Goal: Information Seeking & Learning: Learn about a topic

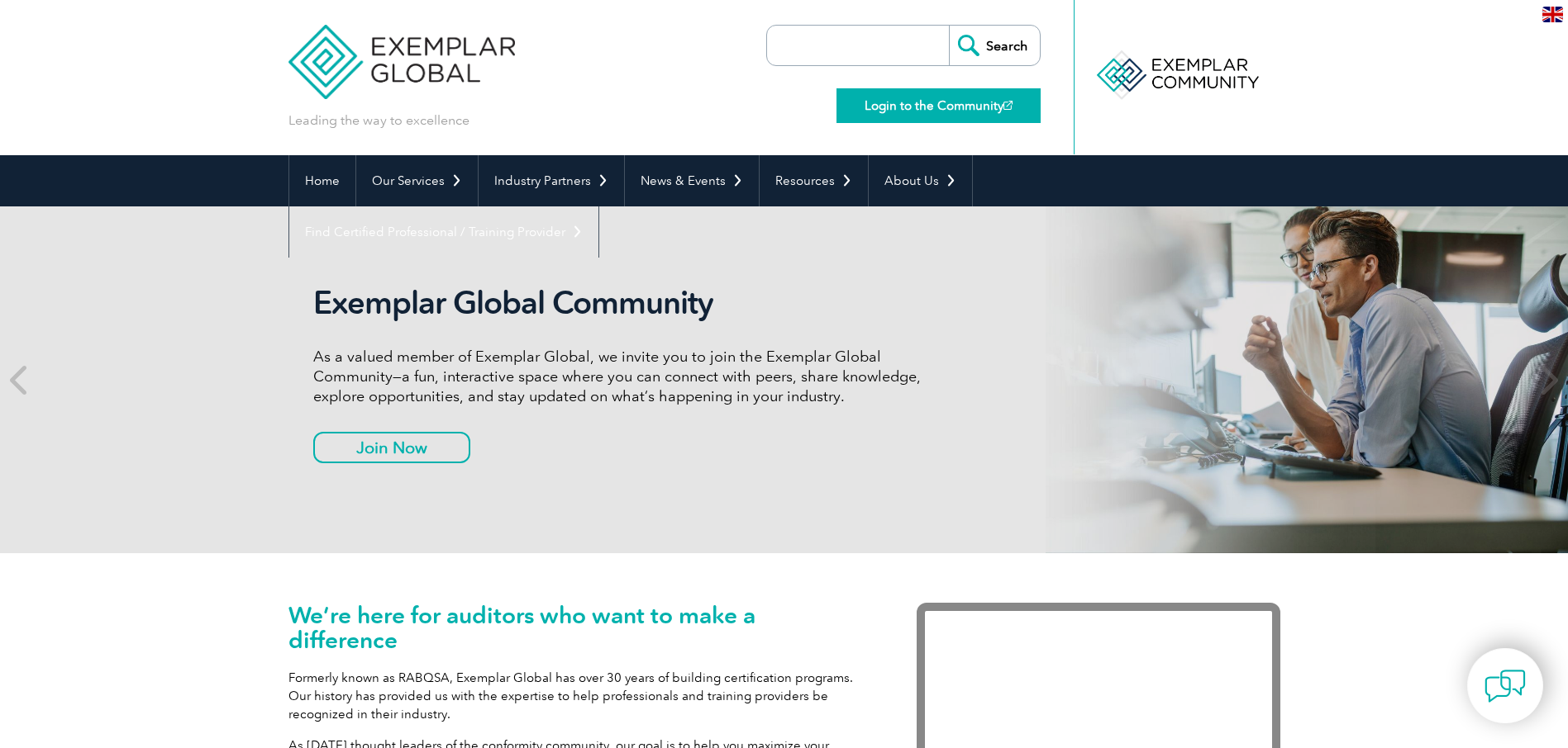
click at [935, 103] on link "Login to the Community" at bounding box center [938, 106] width 204 height 35
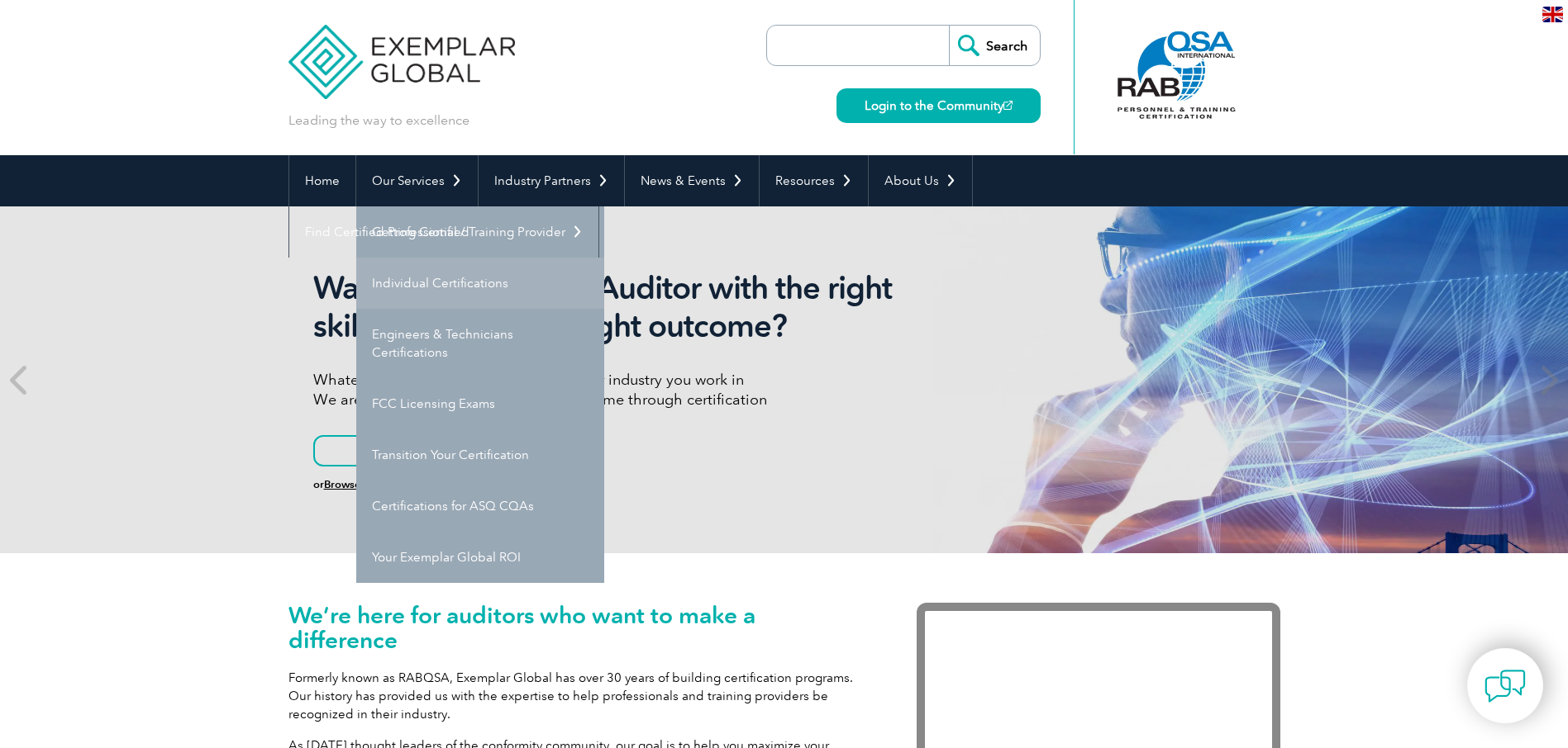
click at [437, 283] on link "Individual Certifications" at bounding box center [481, 284] width 248 height 51
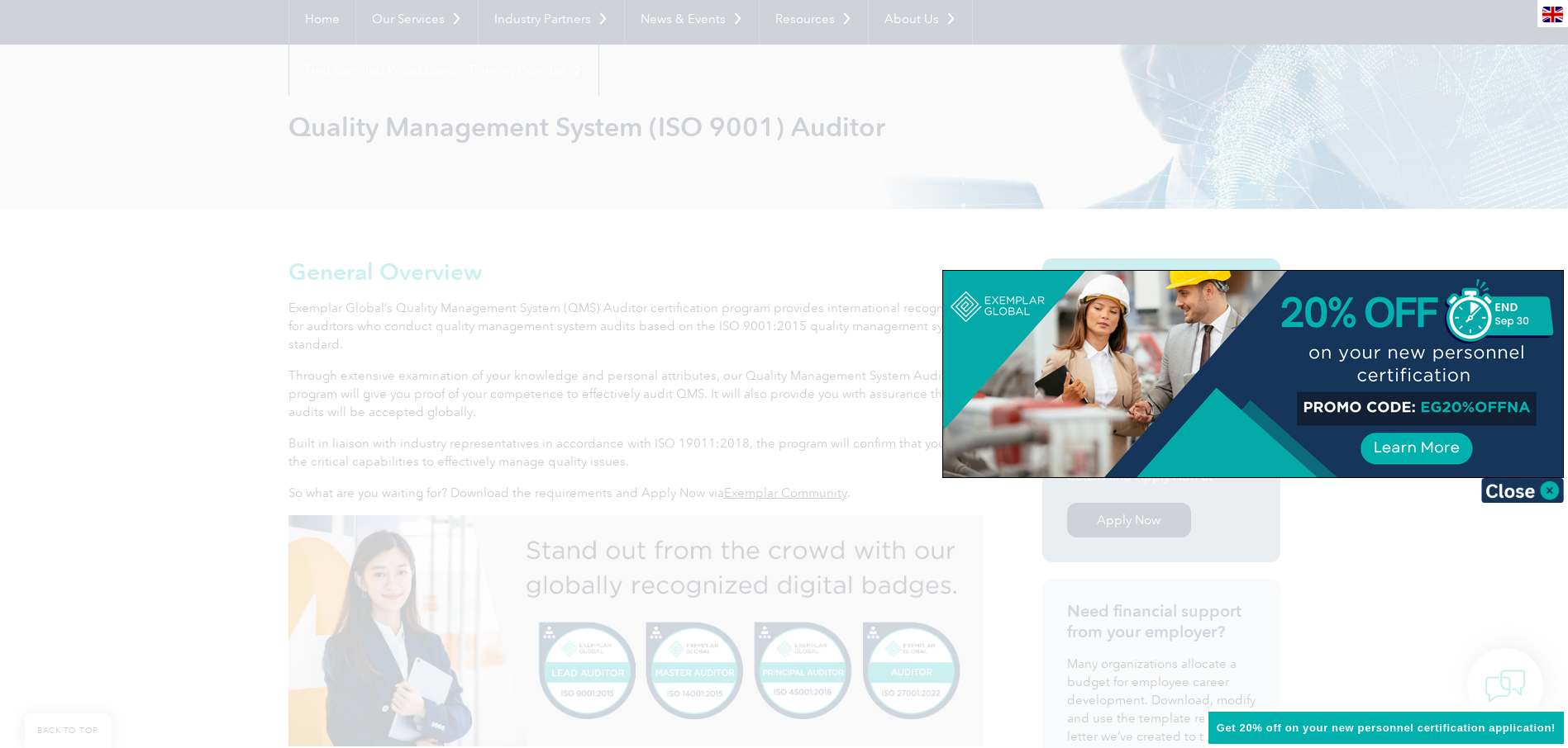
scroll to position [165, 0]
click at [1527, 494] on img at bounding box center [1522, 491] width 83 height 25
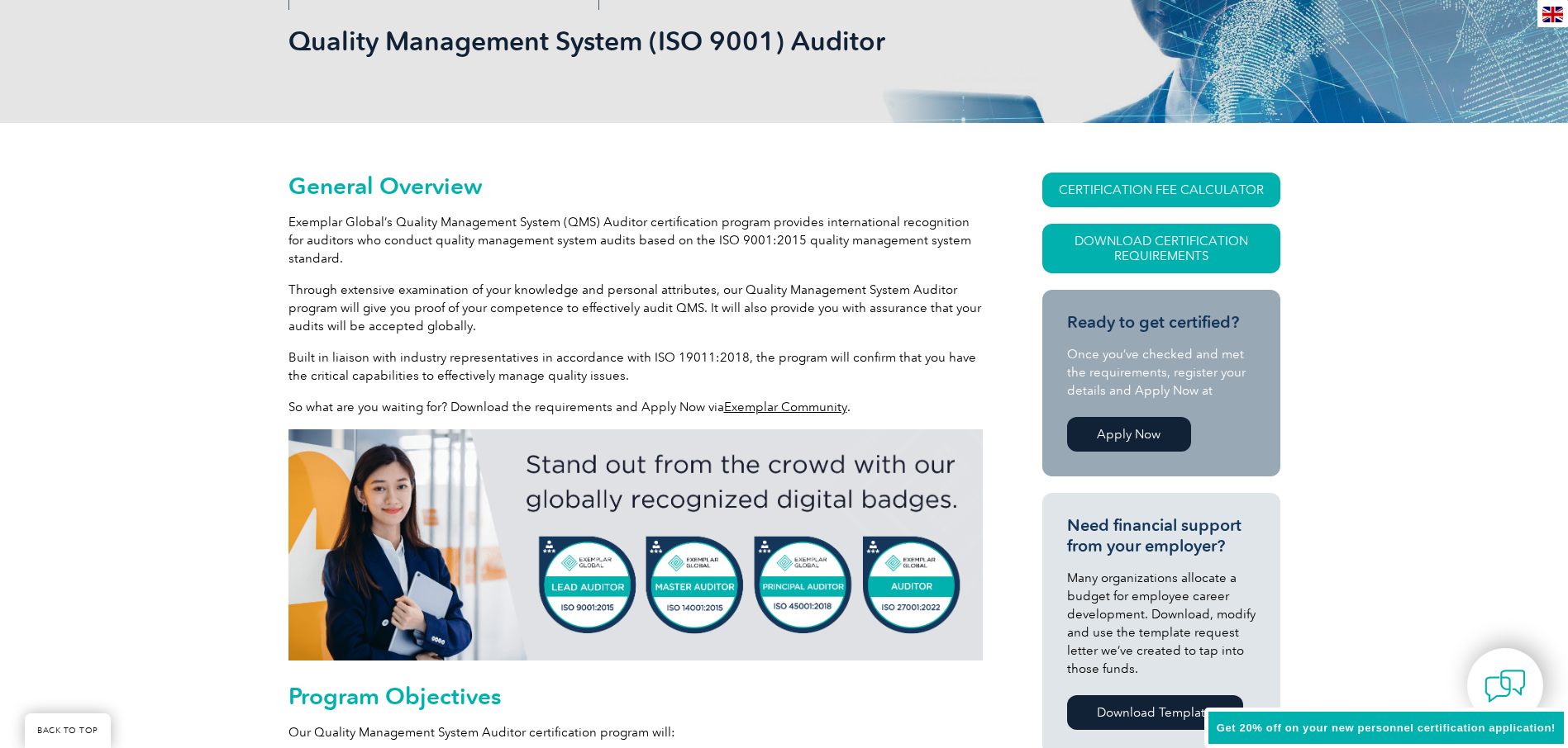
scroll to position [198, 0]
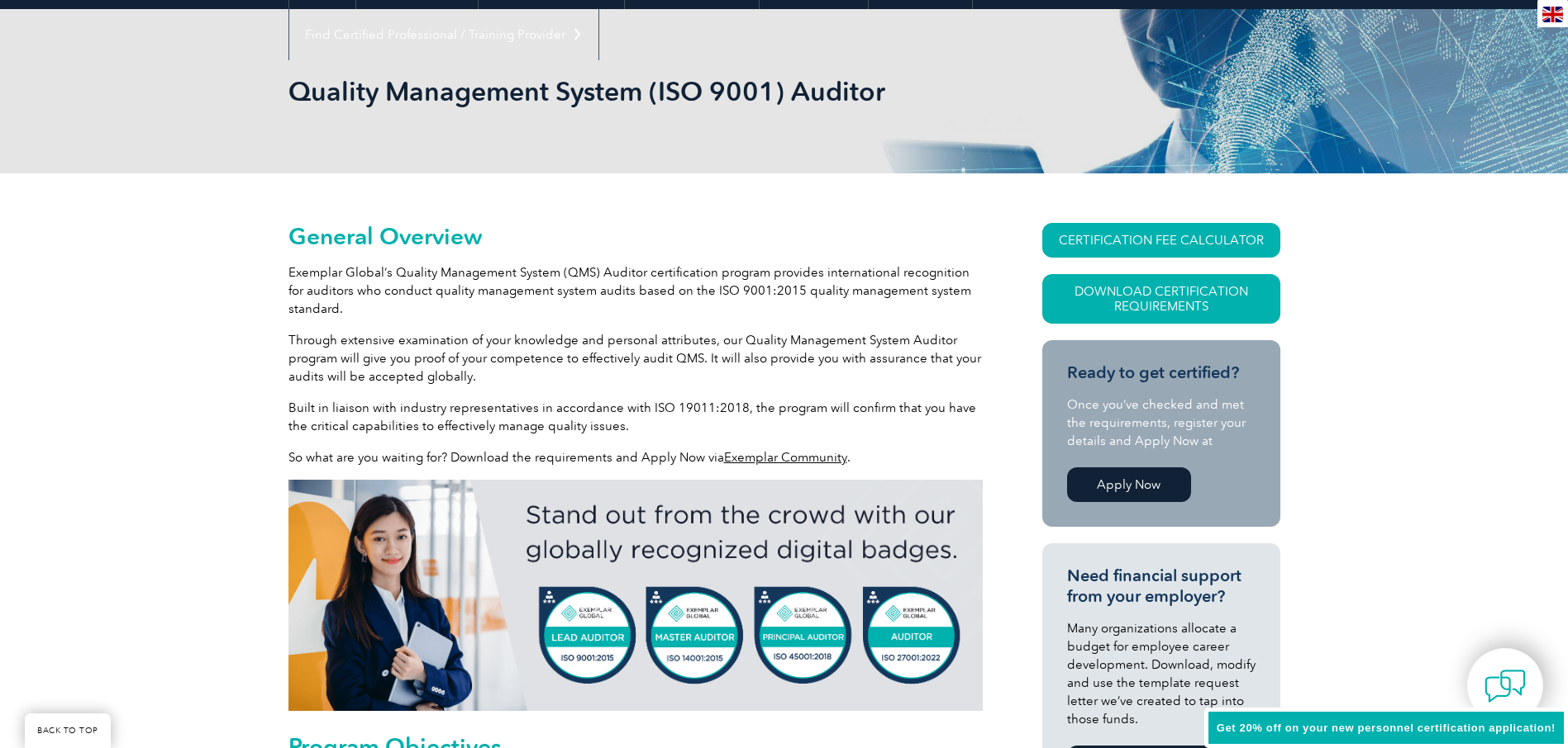
click at [1098, 484] on link "Apply Now" at bounding box center [1129, 485] width 124 height 35
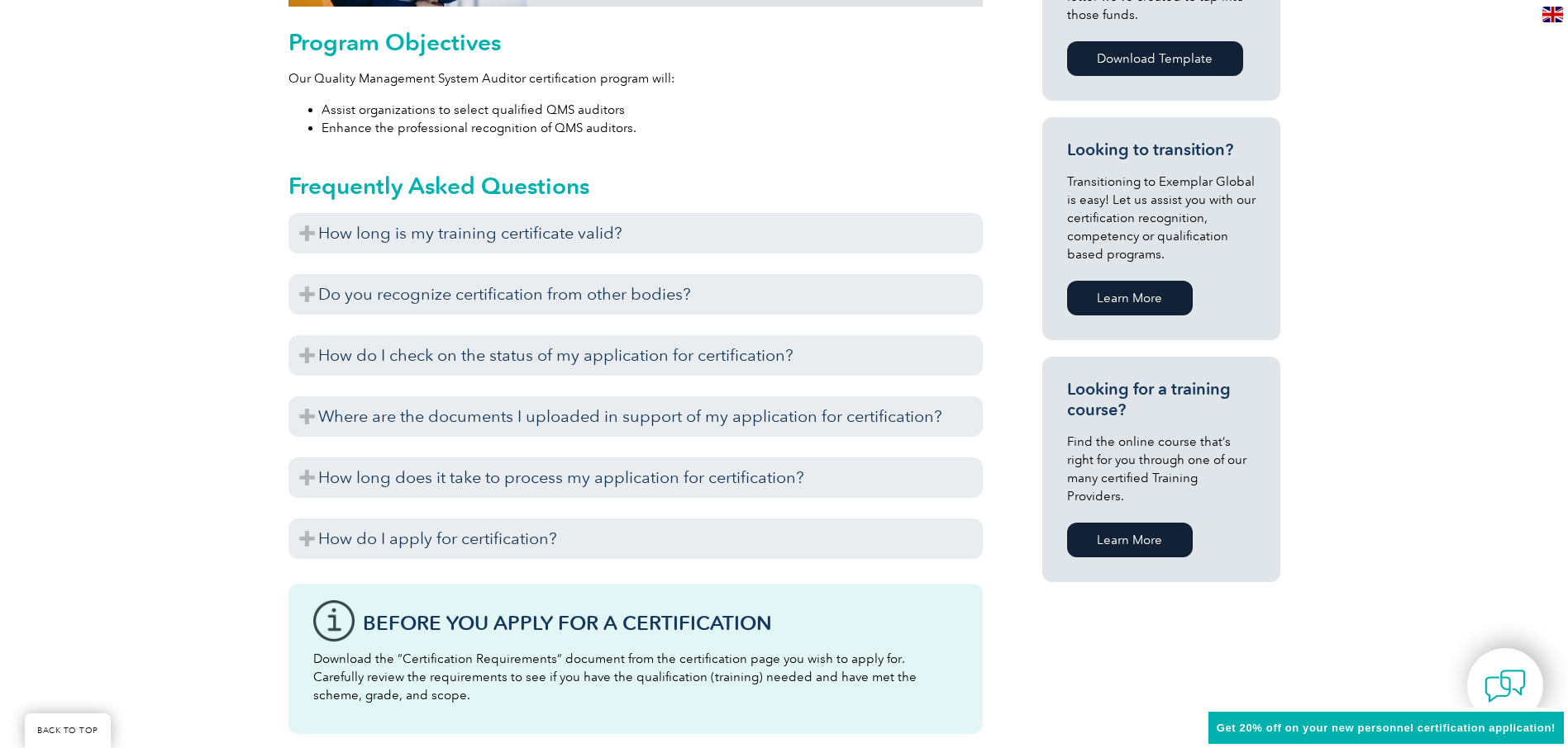
scroll to position [1106, 0]
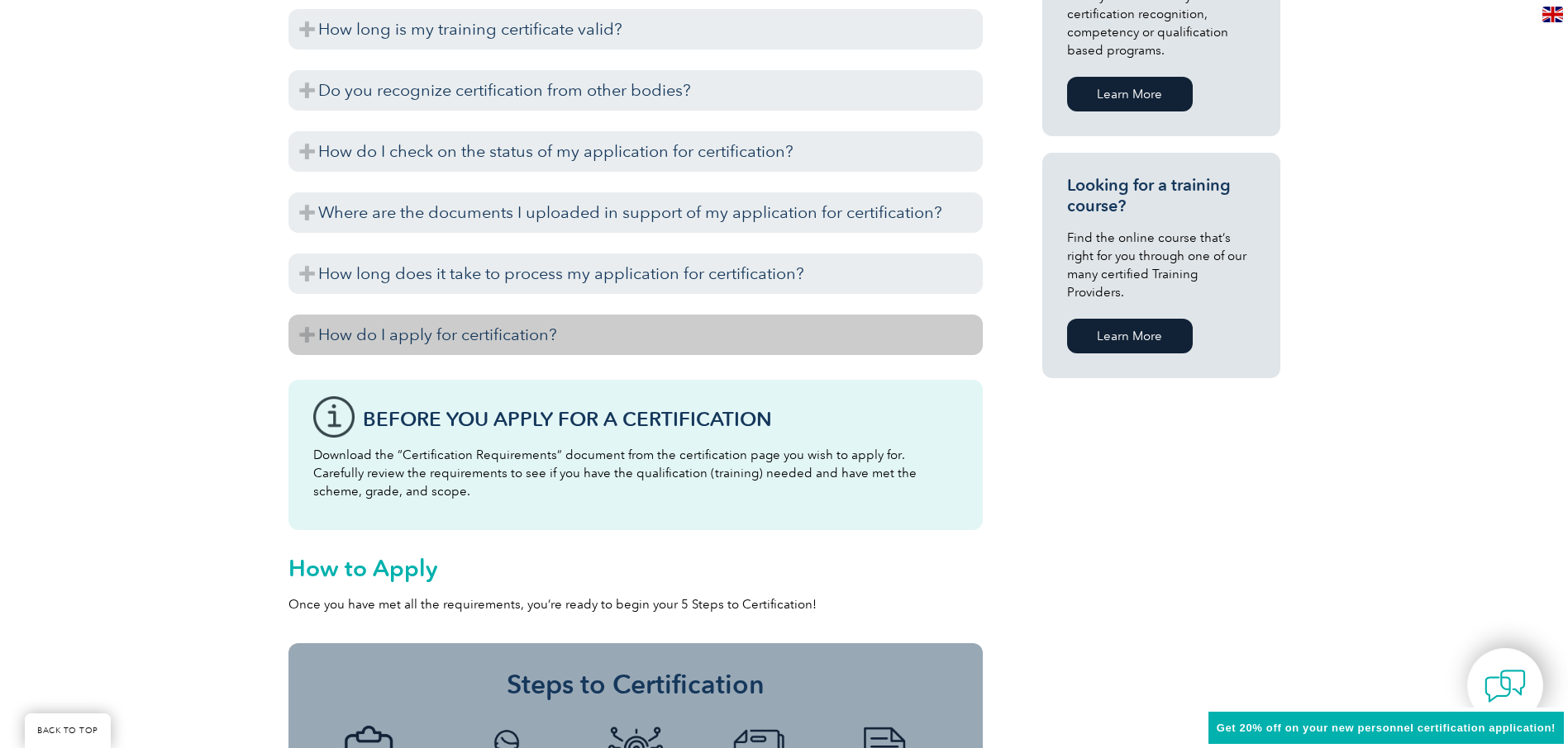
click at [413, 329] on h3 "How do I apply for certification?" at bounding box center [635, 334] width 694 height 40
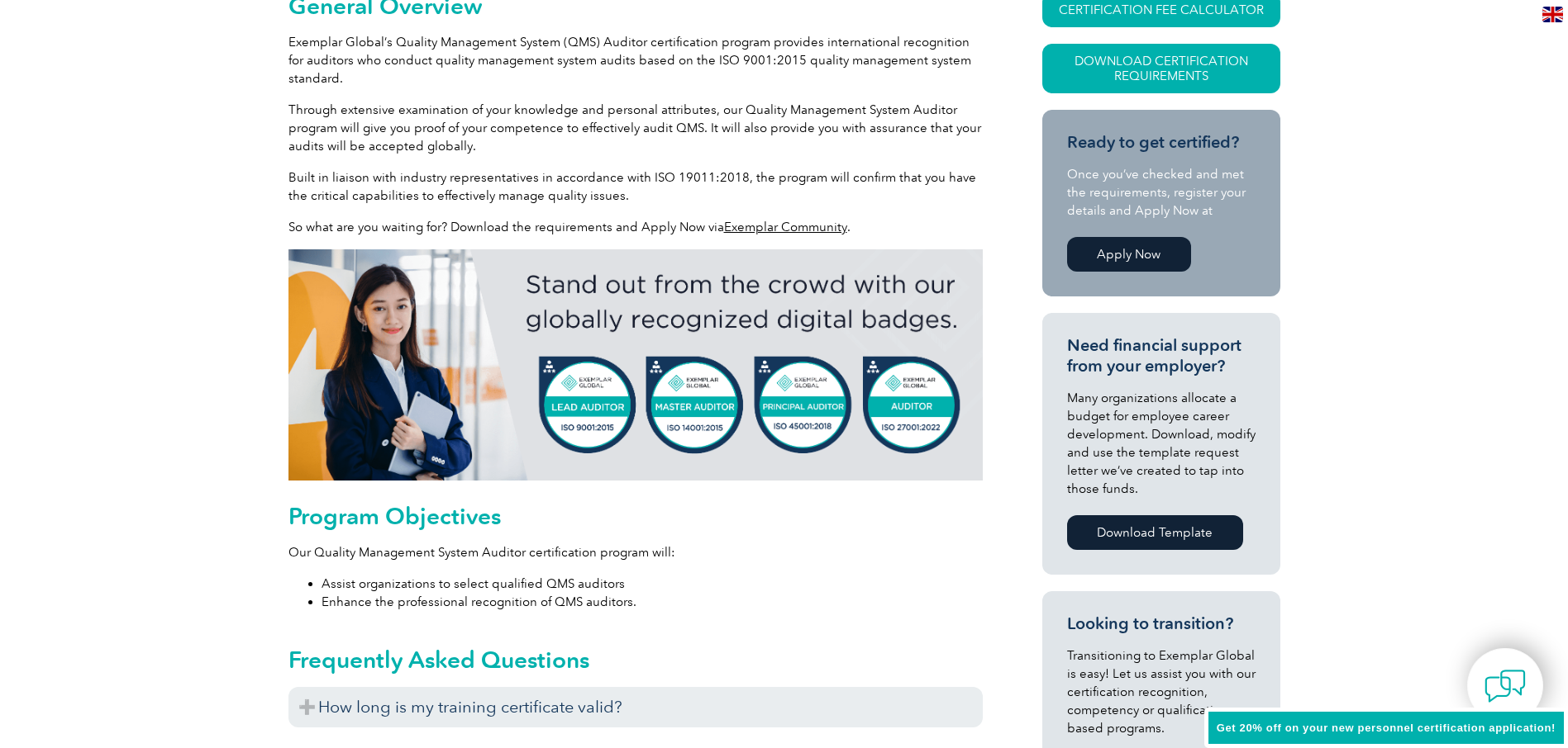
scroll to position [0, 0]
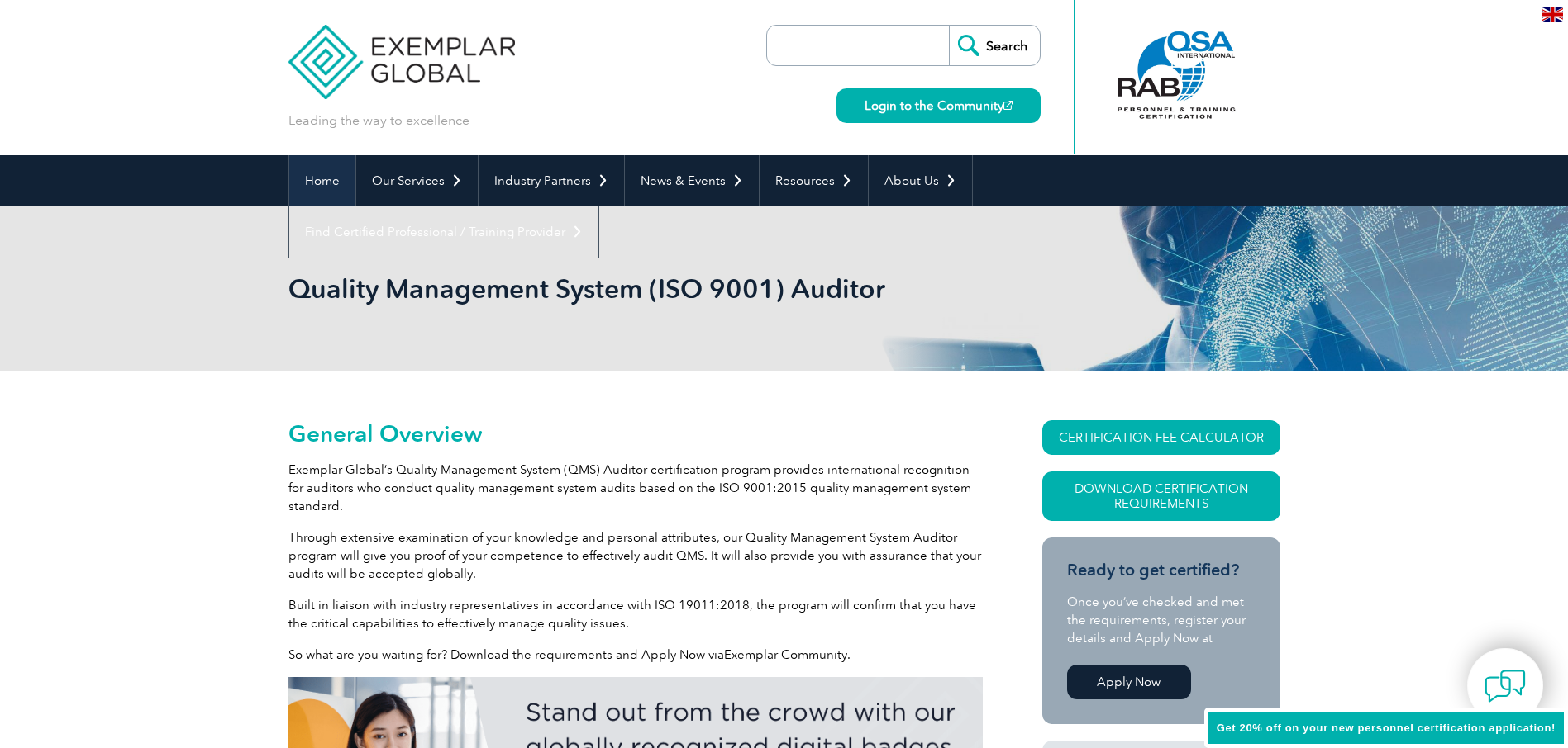
click at [318, 181] on link "Home" at bounding box center [322, 181] width 66 height 51
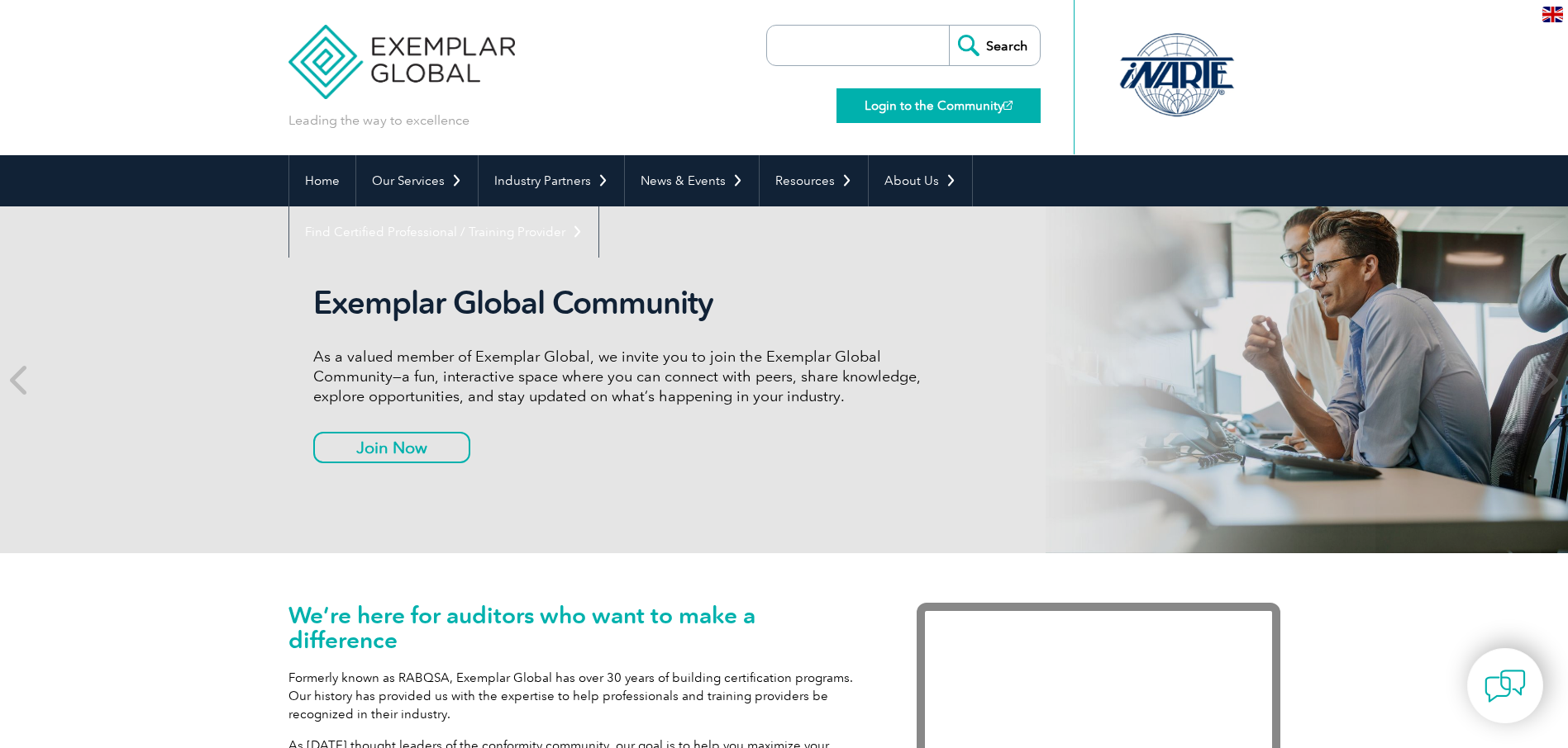
click at [927, 102] on link "Login to the Community" at bounding box center [938, 106] width 204 height 35
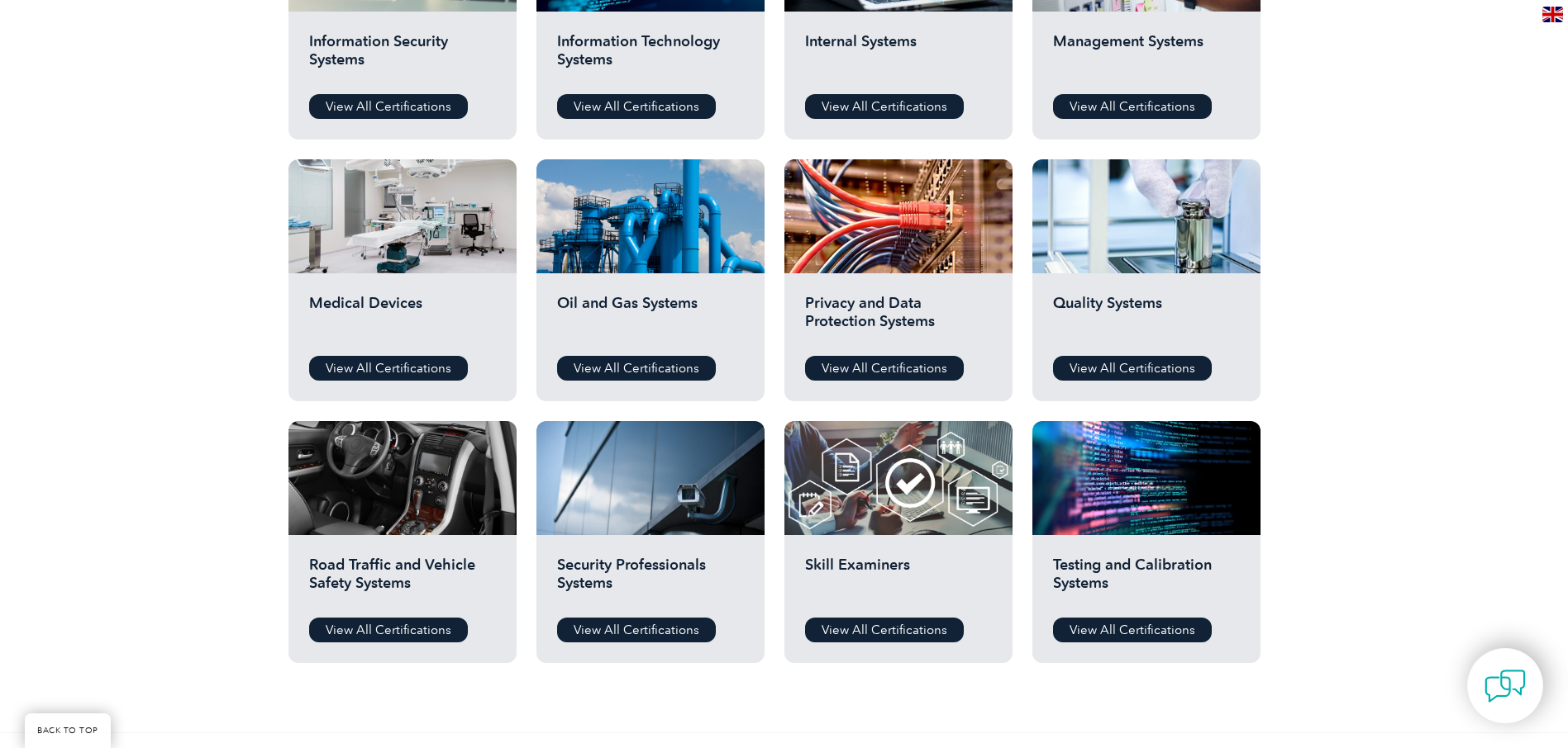
scroll to position [826, 0]
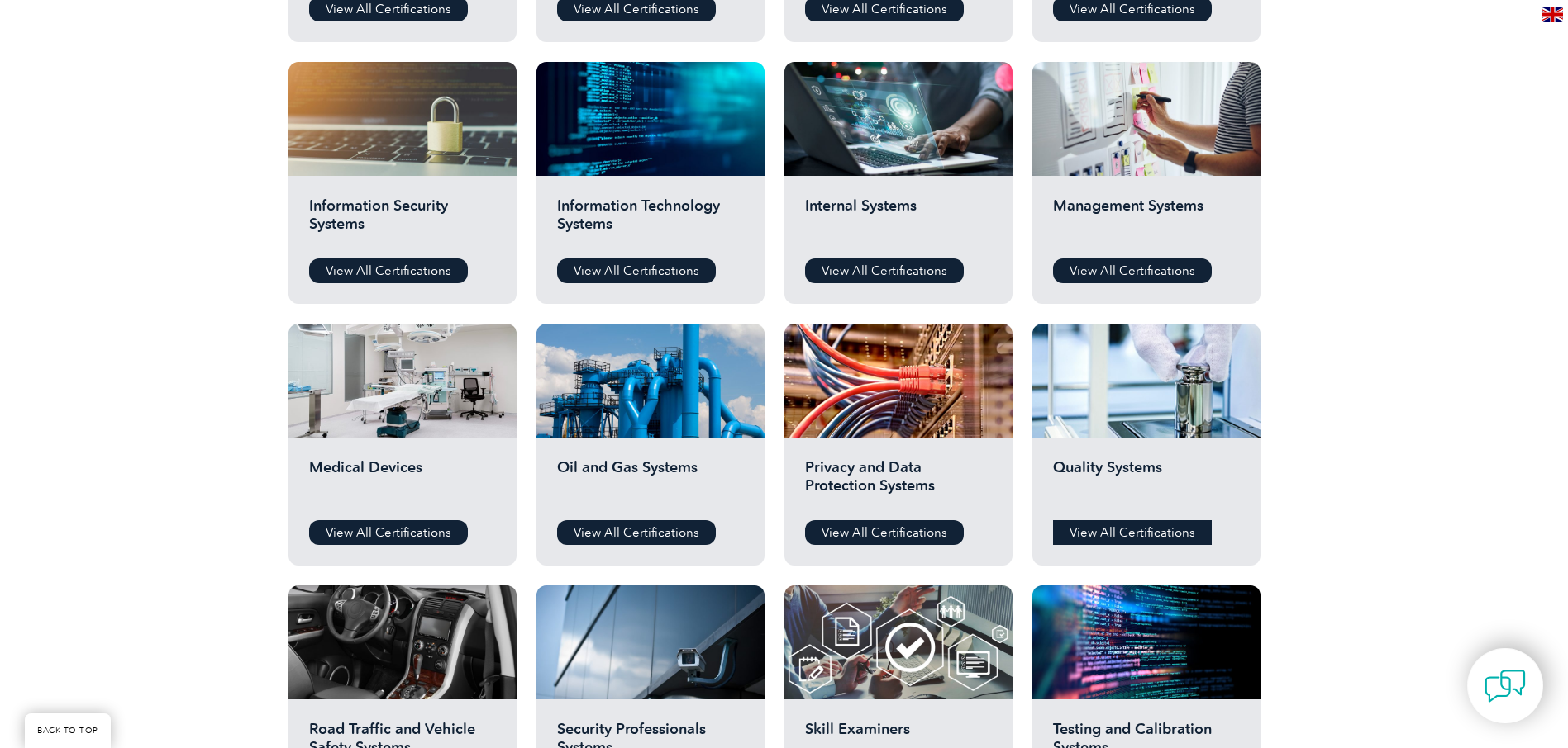
click at [1100, 524] on link "View All Certifications" at bounding box center [1132, 533] width 159 height 25
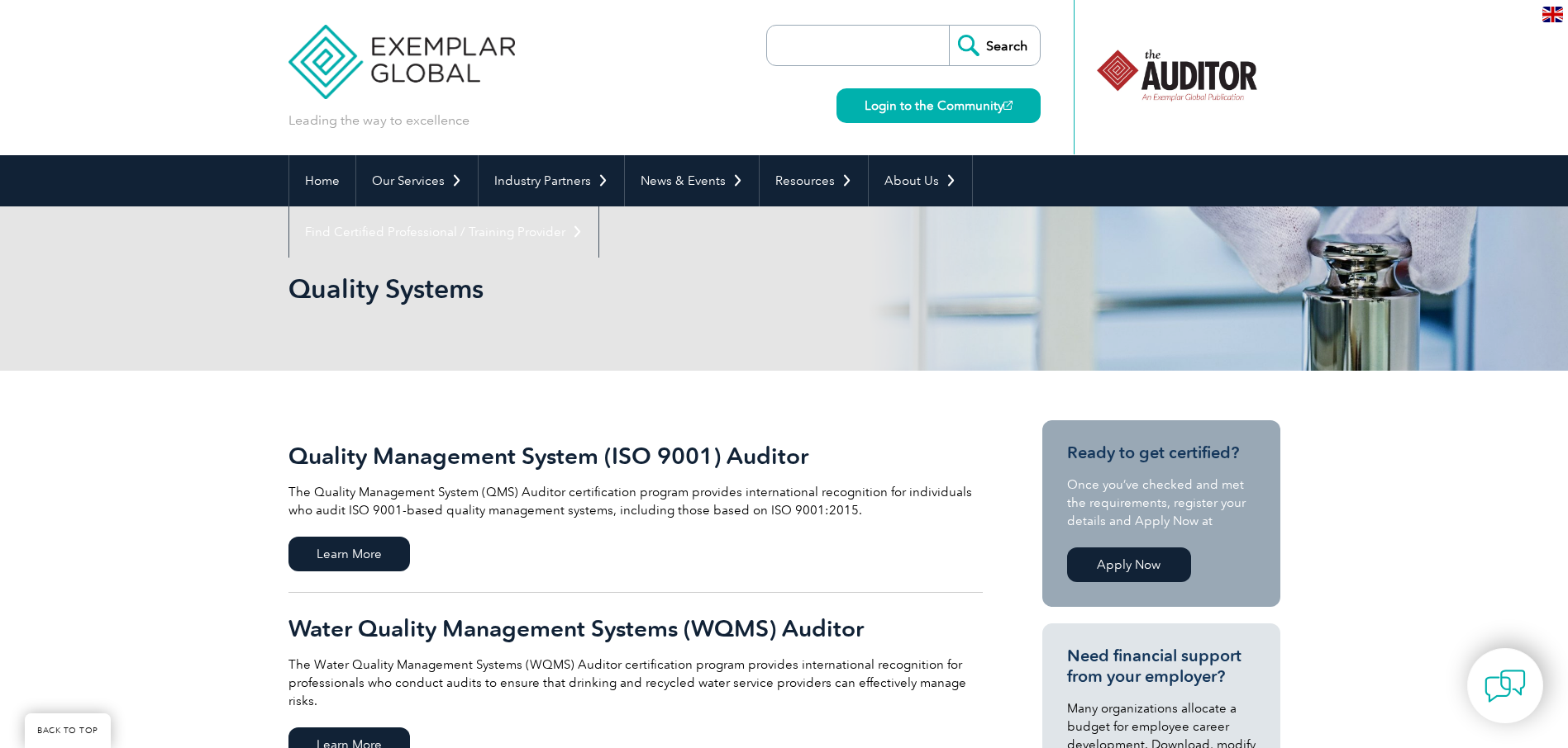
scroll to position [248, 0]
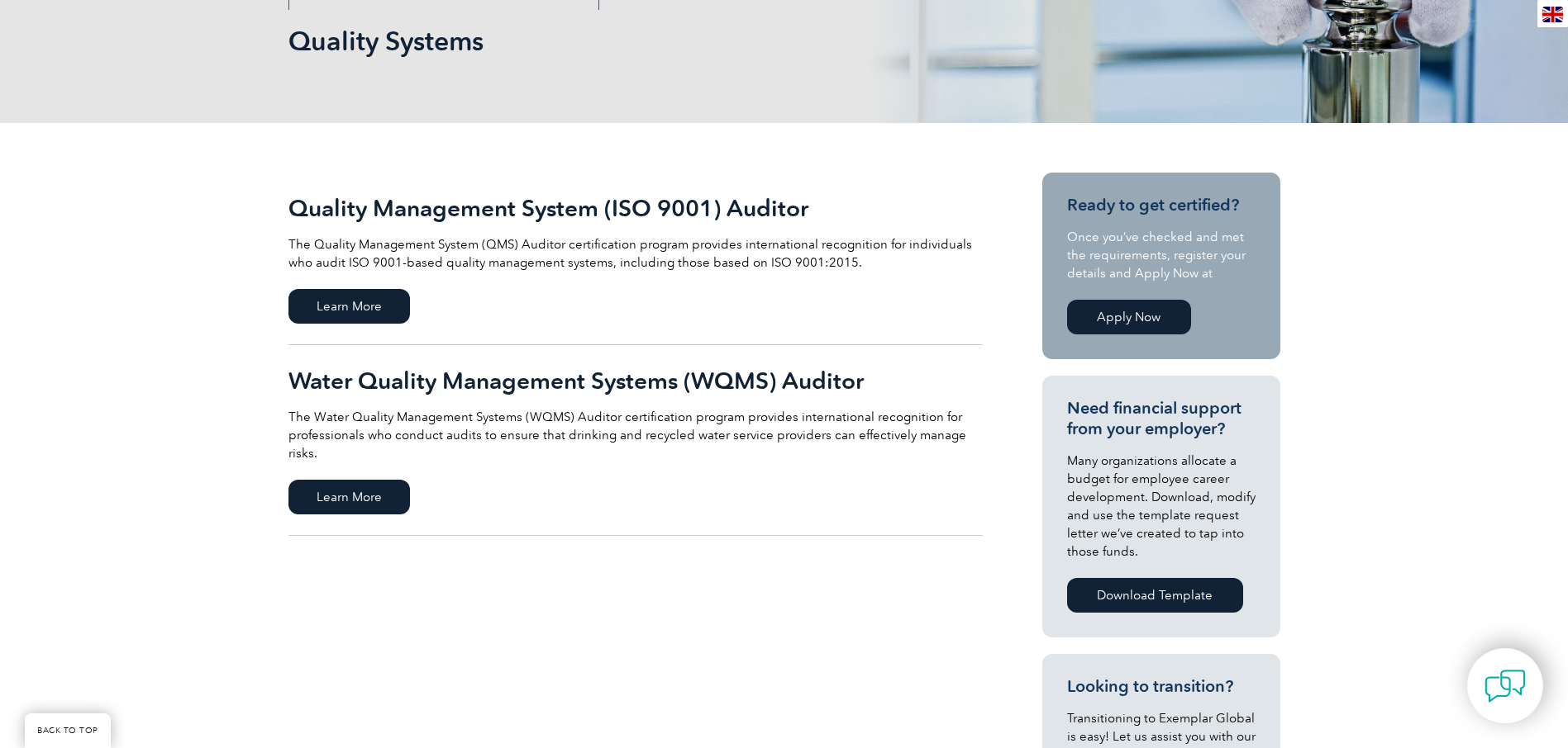
click at [514, 206] on h2 "Quality Management System (ISO 9001) Auditor" at bounding box center [635, 208] width 694 height 26
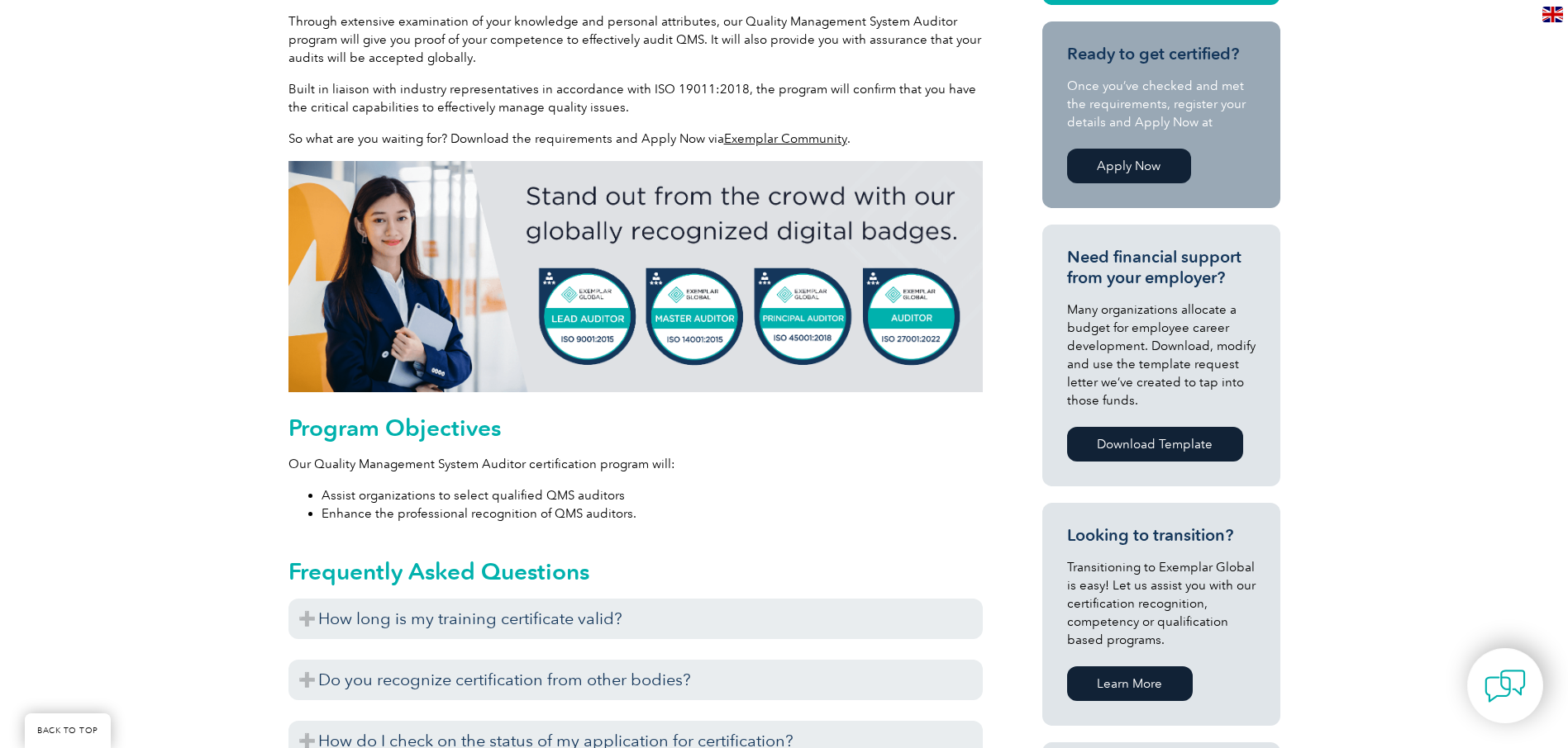
scroll to position [744, 0]
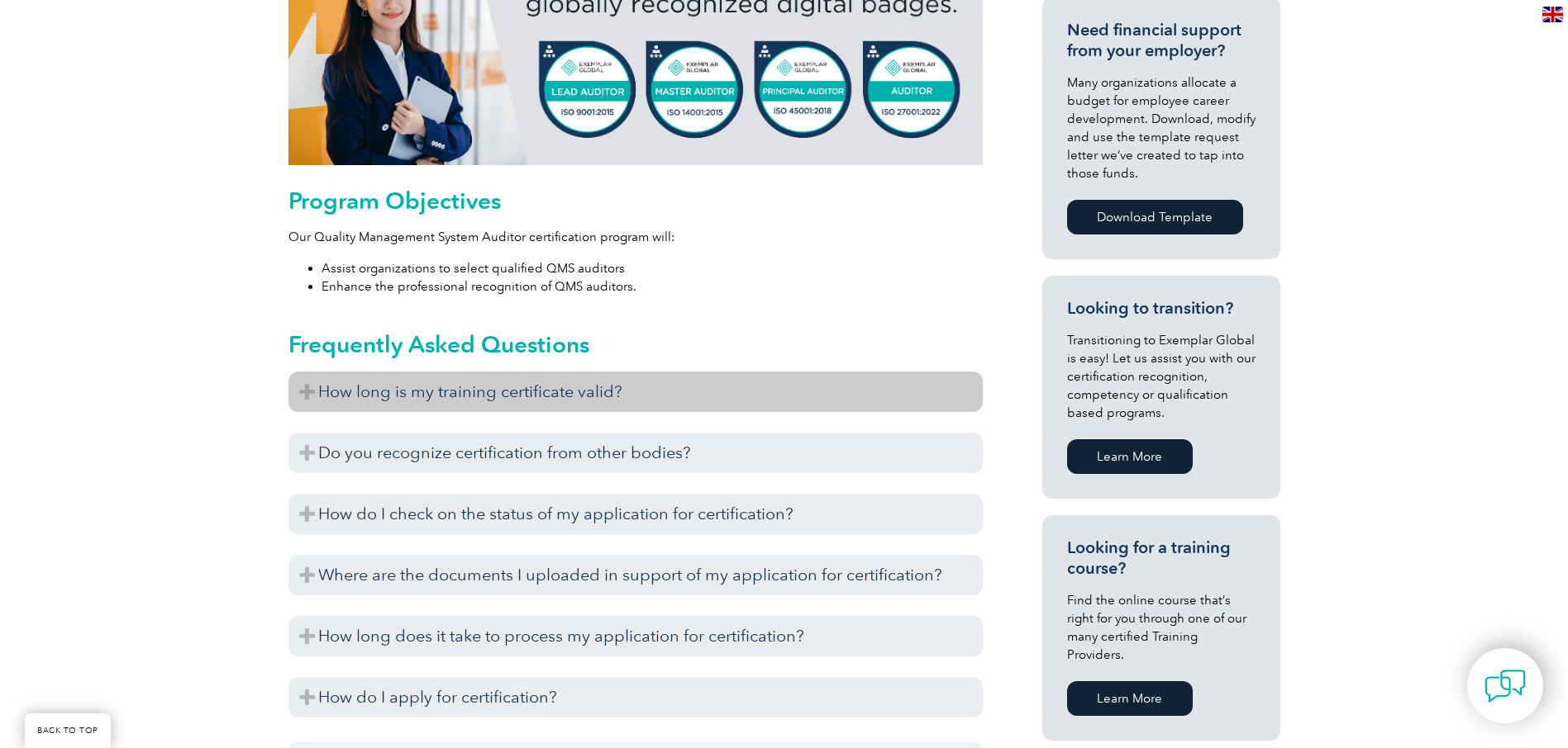
click at [392, 381] on h3 "How long is my training certificate valid?" at bounding box center [635, 392] width 694 height 40
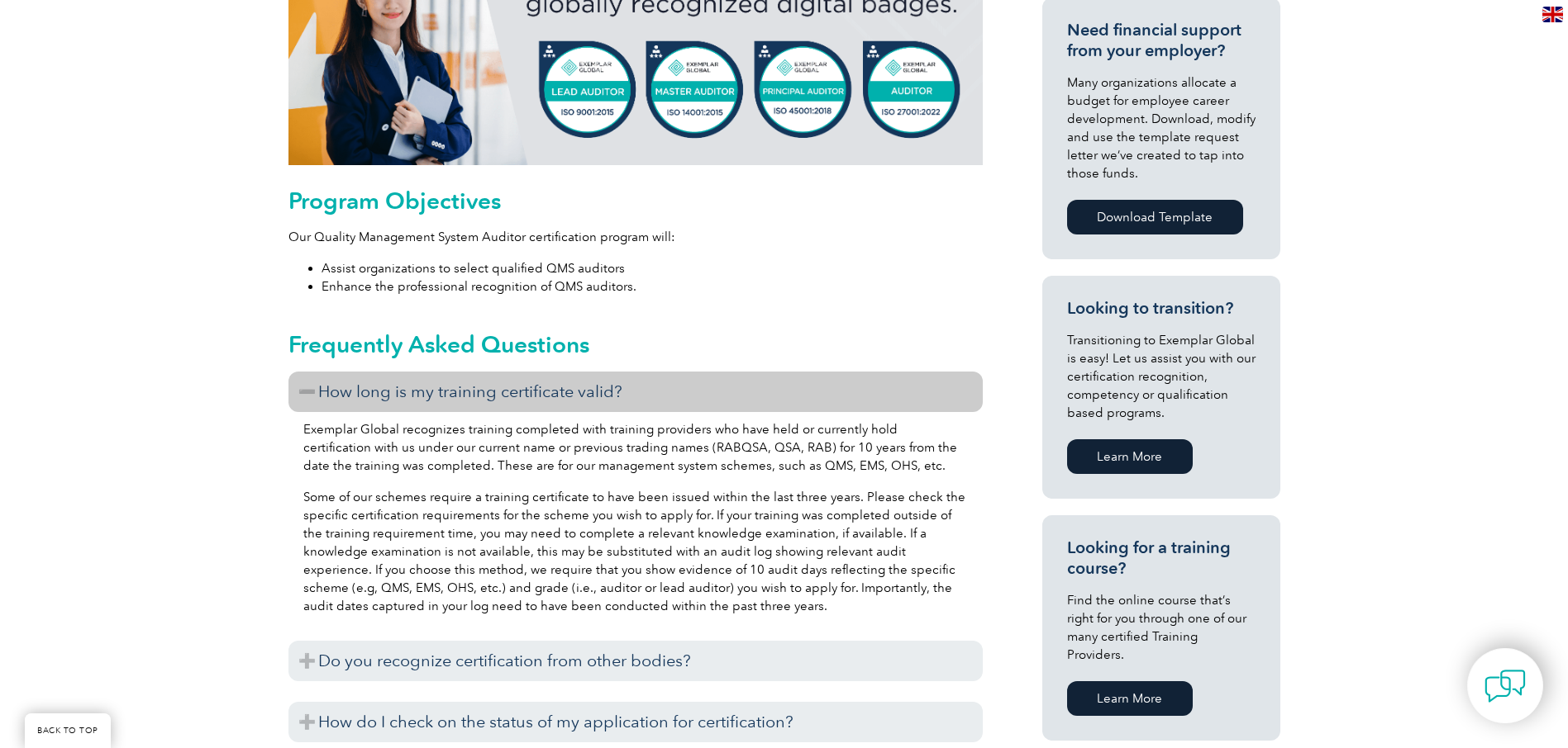
click at [392, 381] on h3 "How long is my training certificate valid?" at bounding box center [635, 392] width 694 height 40
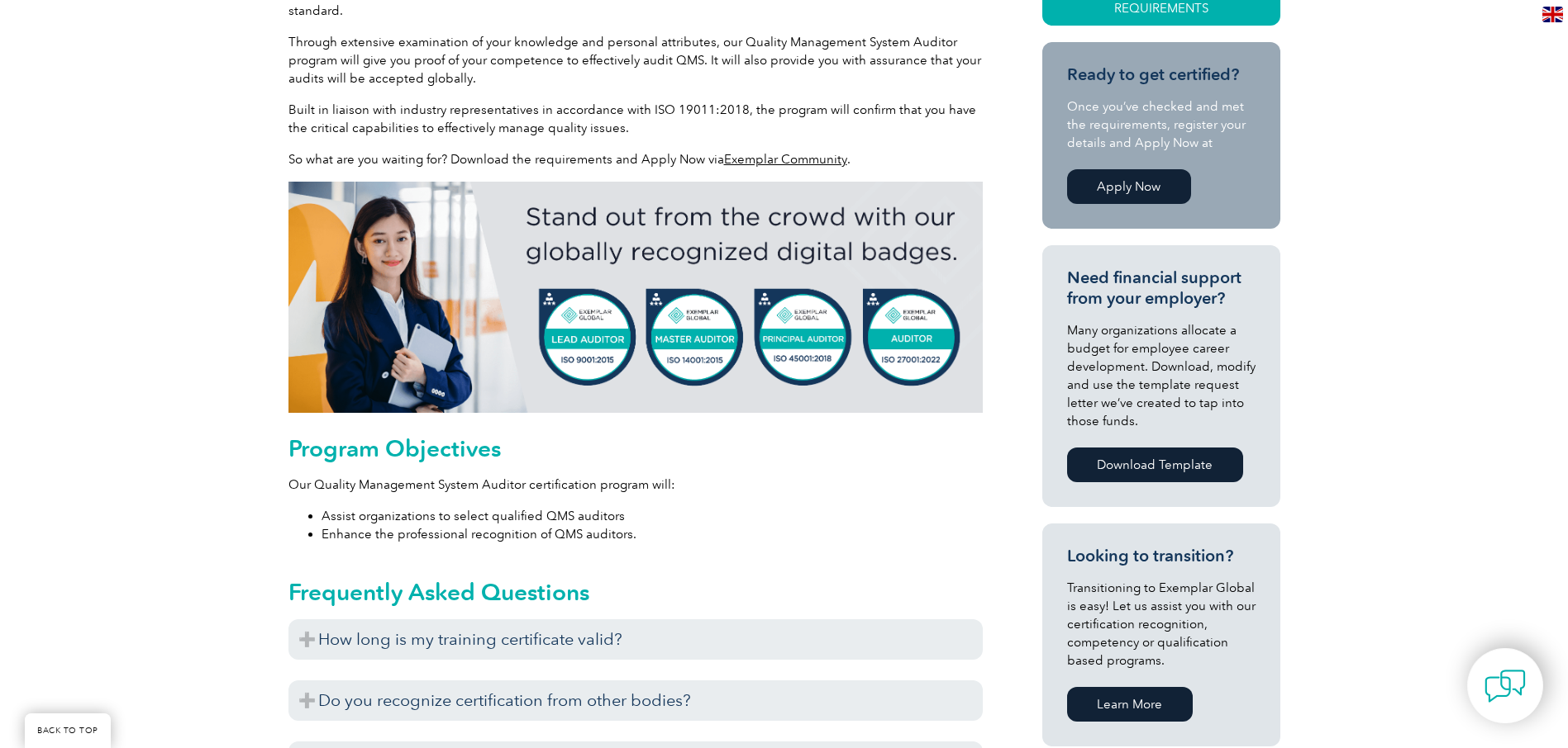
scroll to position [248, 0]
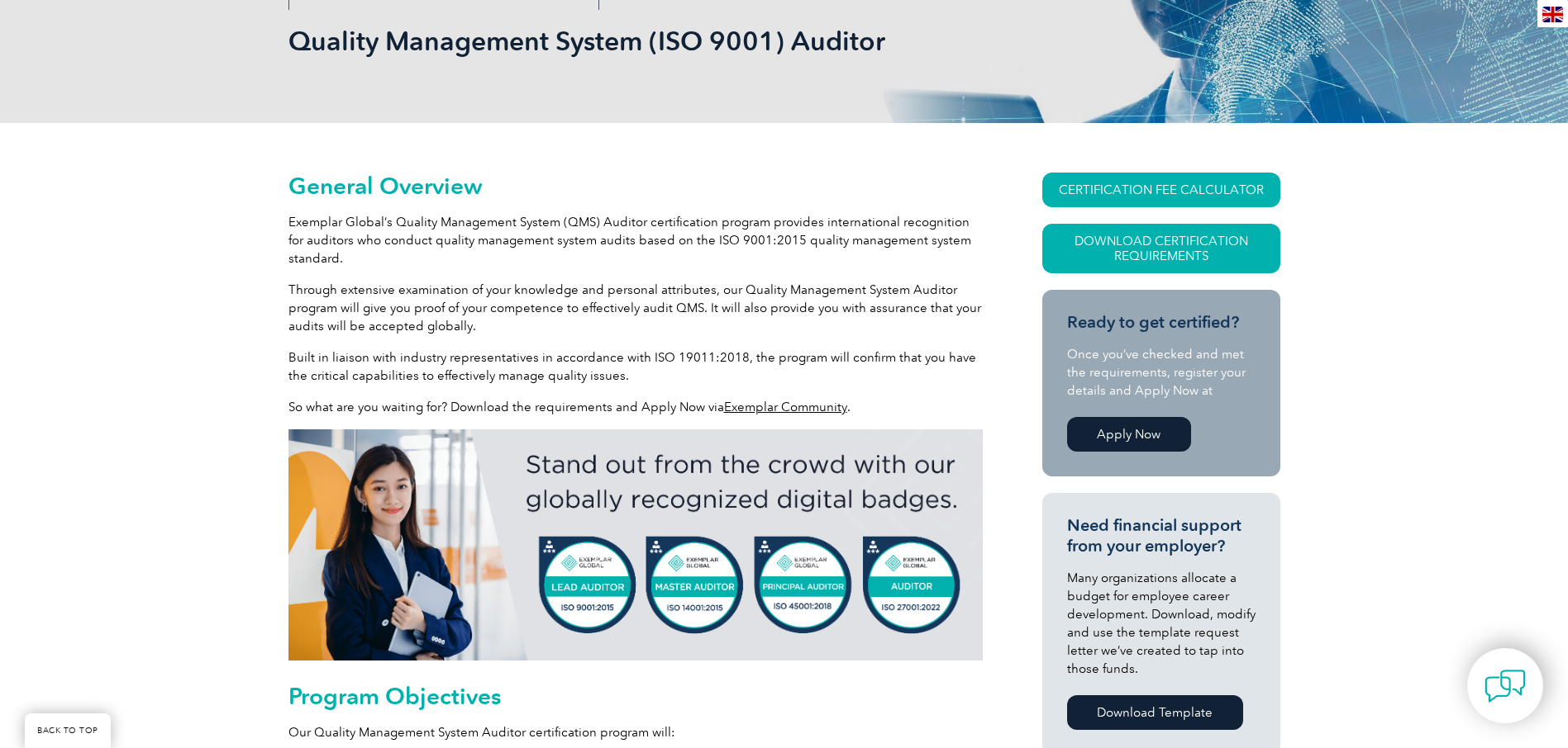
click at [1125, 438] on link "Apply Now" at bounding box center [1129, 435] width 124 height 35
